Goal: Find specific page/section: Find specific page/section

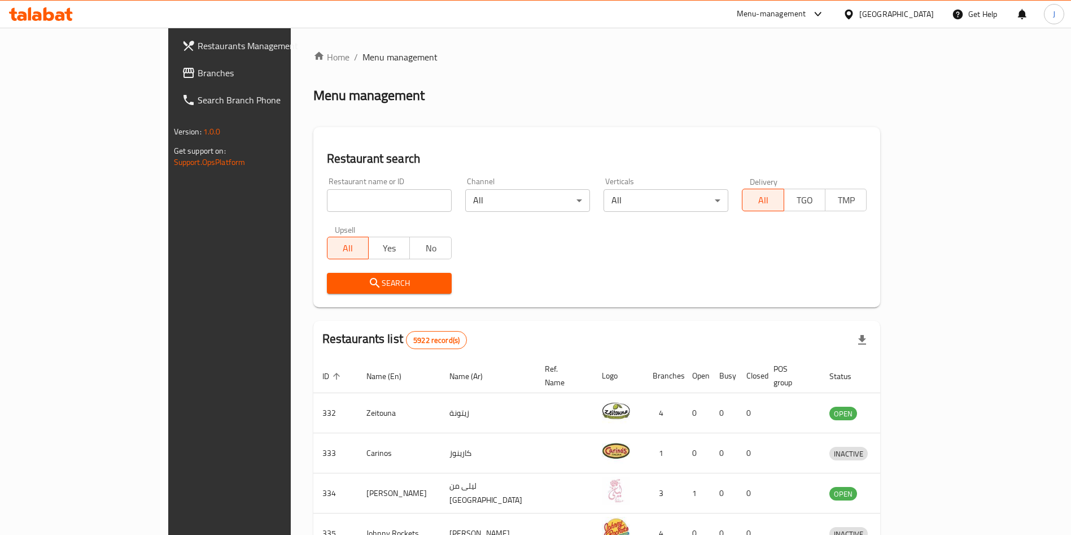
click at [349, 199] on input "search" at bounding box center [389, 200] width 125 height 23
type input "good wolf"
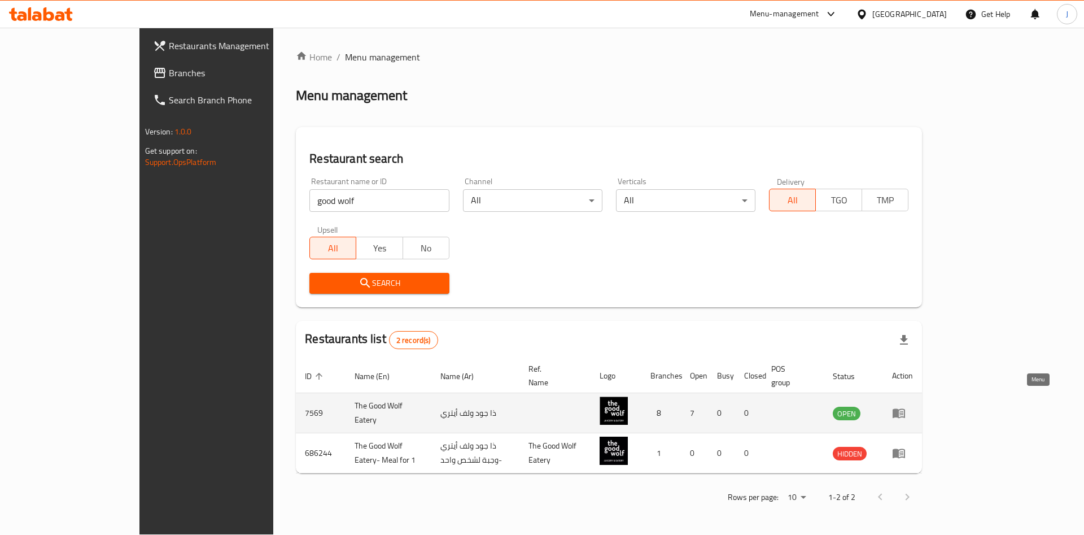
click at [906, 406] on icon "enhanced table" at bounding box center [899, 413] width 14 height 14
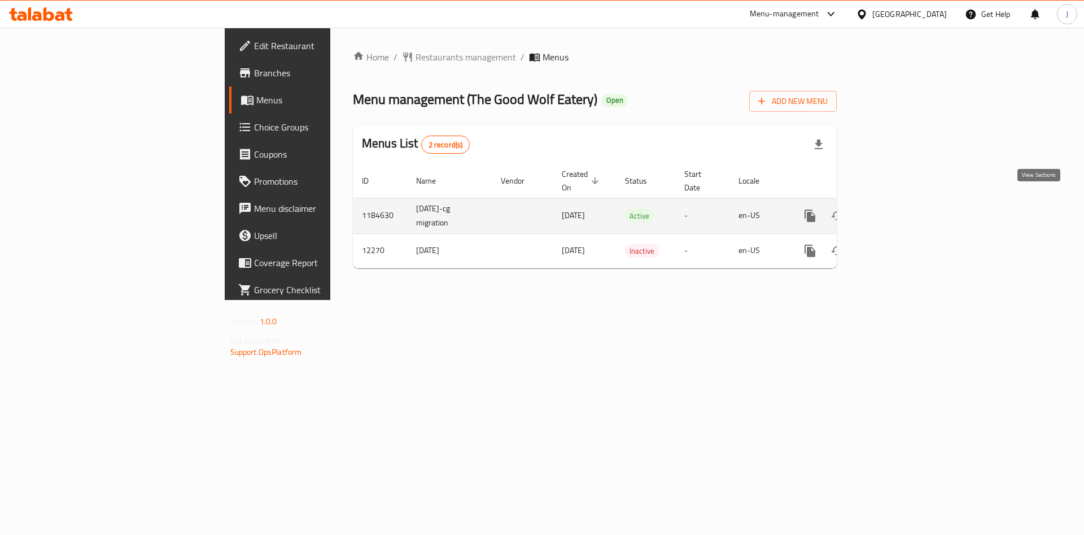
click at [896, 211] on icon "enhanced table" at bounding box center [891, 216] width 10 height 10
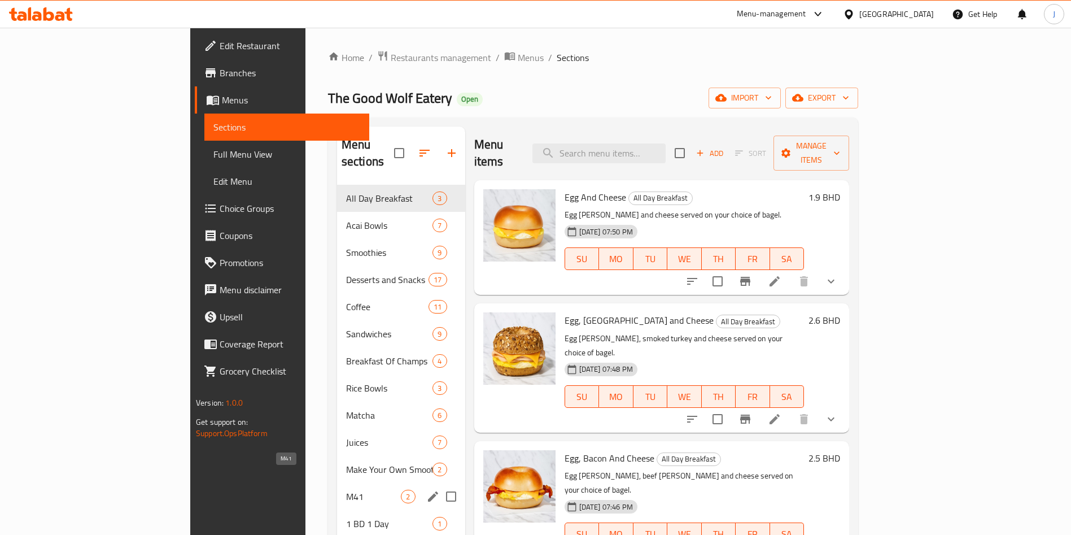
click at [346, 489] on span "M41" at bounding box center [373, 496] width 55 height 14
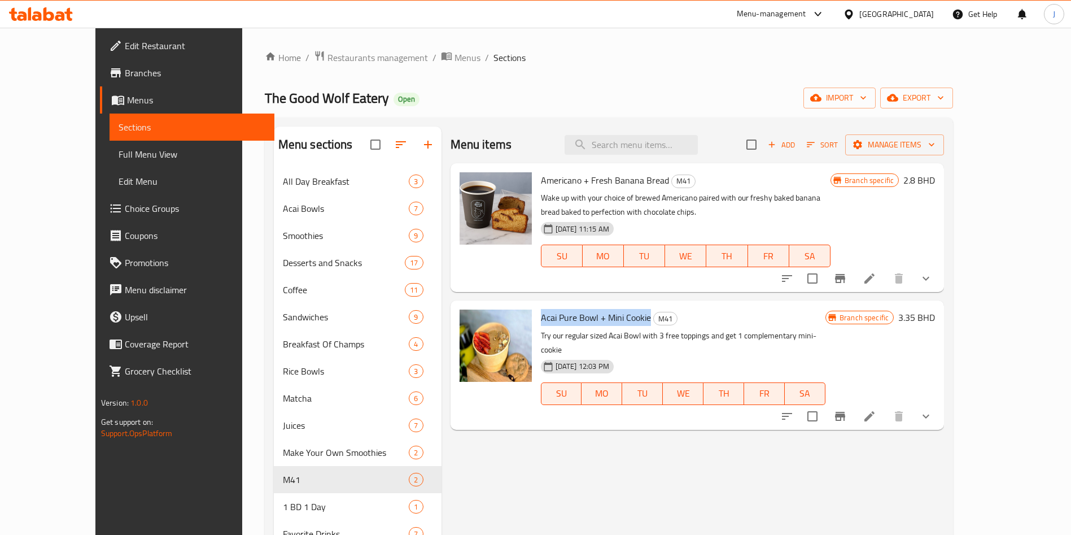
drag, startPoint x: 518, startPoint y: 320, endPoint x: 626, endPoint y: 318, distance: 107.8
click at [626, 318] on span "Acai Pure Bowl + Mini Cookie" at bounding box center [596, 317] width 110 height 17
